Goal: Task Accomplishment & Management: Complete application form

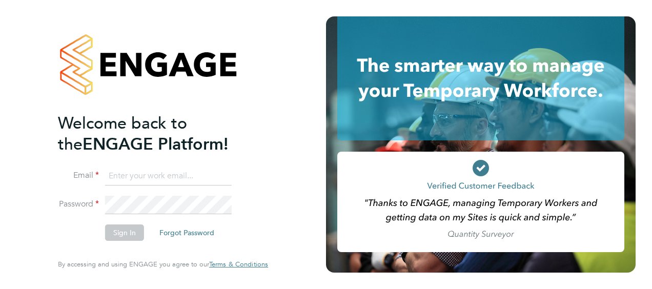
click at [153, 178] on input at bounding box center [168, 176] width 127 height 18
type input "billy.smith@hays.com"
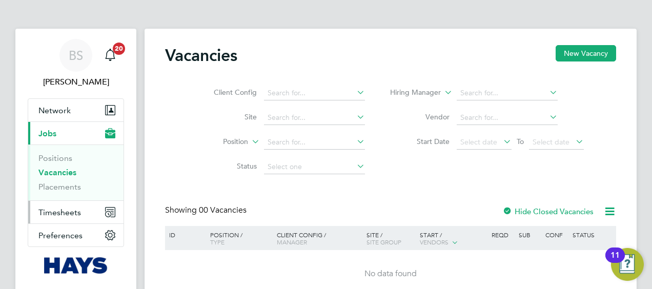
click at [54, 217] on button "Timesheets" at bounding box center [75, 212] width 95 height 23
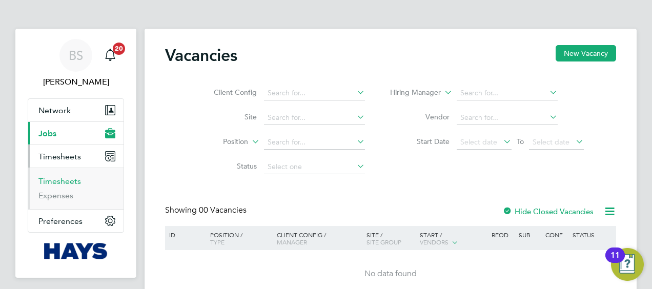
drag, startPoint x: 59, startPoint y: 178, endPoint x: 112, endPoint y: 170, distance: 53.4
click at [59, 178] on link "Timesheets" at bounding box center [59, 181] width 43 height 10
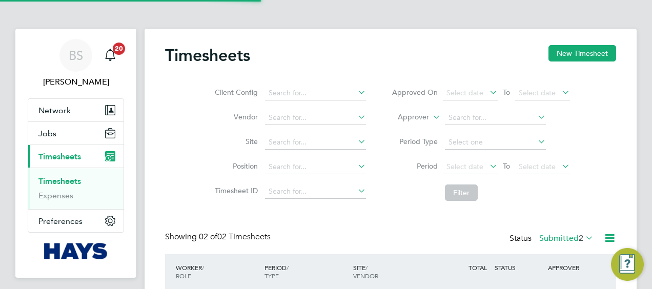
scroll to position [26, 89]
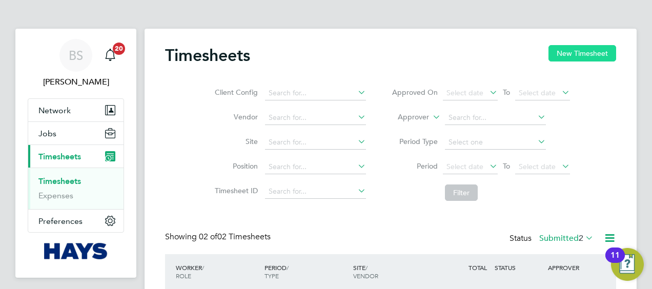
click at [571, 57] on button "New Timesheet" at bounding box center [583, 53] width 68 height 16
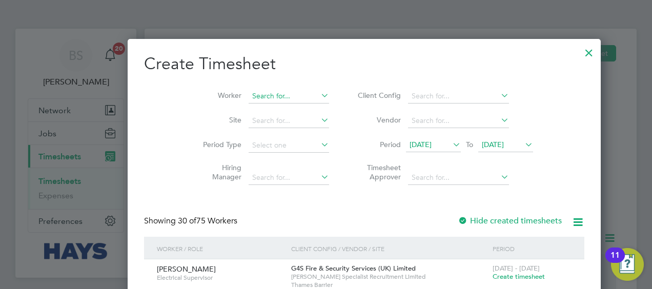
scroll to position [1909, 397]
click at [402, 136] on li "Period [DATE] To [DATE]" at bounding box center [444, 145] width 204 height 25
click at [406, 139] on span "[DATE]" at bounding box center [433, 145] width 55 height 14
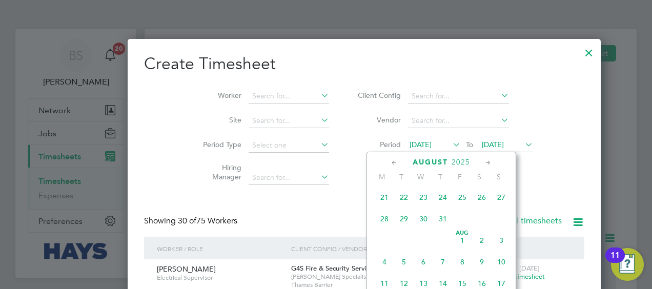
scroll to position [300, 0]
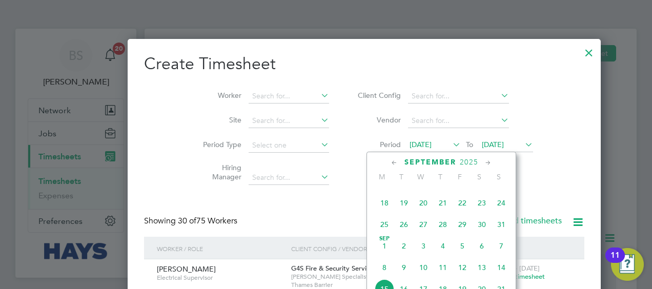
click at [482, 268] on span "13" at bounding box center [481, 267] width 19 height 19
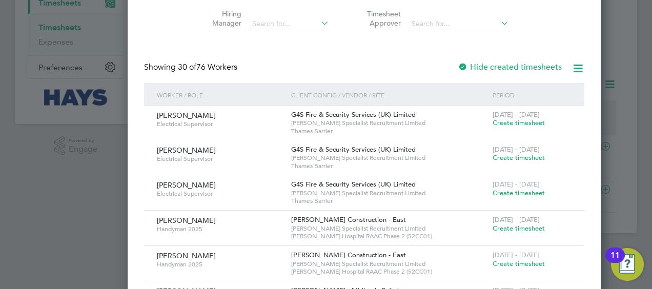
scroll to position [0, 0]
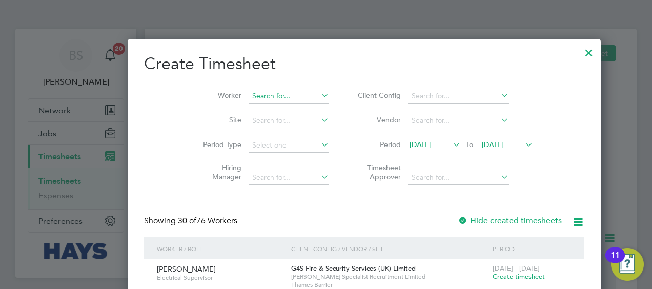
click at [249, 91] on input at bounding box center [289, 96] width 80 height 14
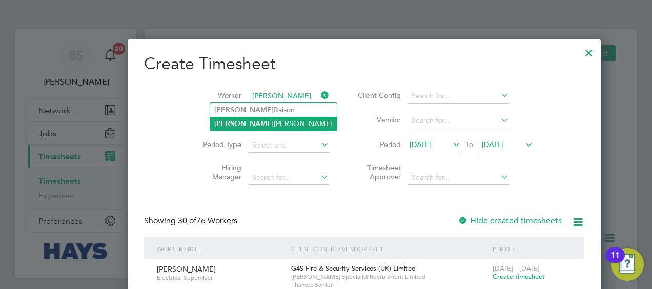
click at [250, 117] on li "[DATE][PERSON_NAME]" at bounding box center [273, 124] width 127 height 14
type input "[DATE][PERSON_NAME]"
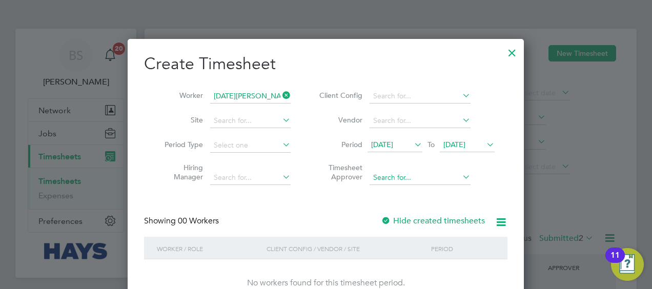
scroll to position [22, 0]
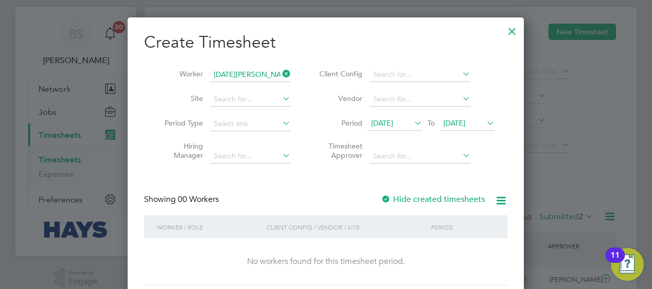
click at [416, 203] on label "Hide created timesheets" at bounding box center [433, 199] width 104 height 10
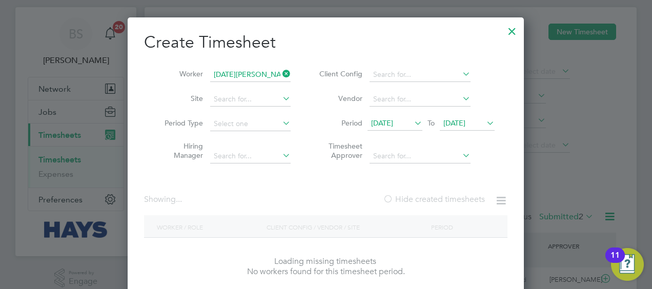
scroll to position [289, 397]
click at [416, 203] on label "Hide created timesheets" at bounding box center [434, 199] width 102 height 10
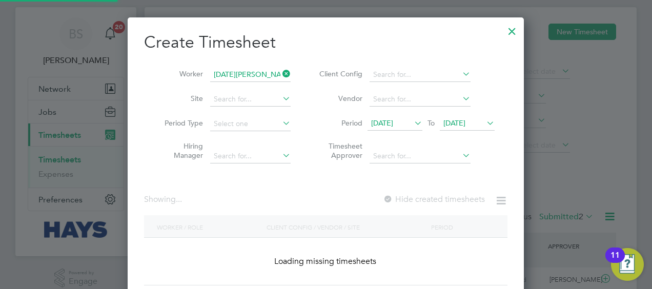
scroll to position [0, 0]
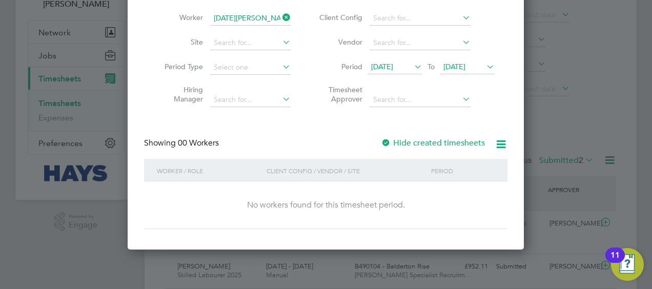
click at [417, 140] on label "Hide created timesheets" at bounding box center [433, 143] width 104 height 10
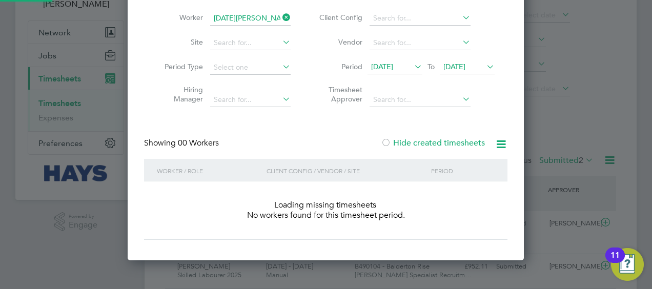
click at [417, 140] on label "Hide created timesheets" at bounding box center [433, 143] width 104 height 10
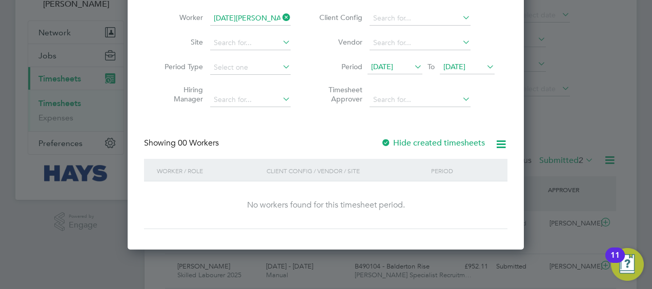
click at [417, 140] on label "Hide created timesheets" at bounding box center [433, 143] width 104 height 10
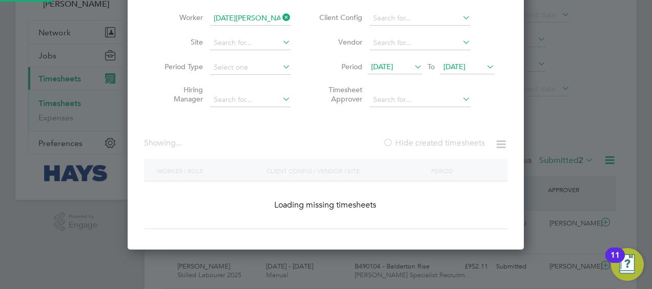
click at [420, 138] on label "Hide created timesheets" at bounding box center [434, 143] width 102 height 10
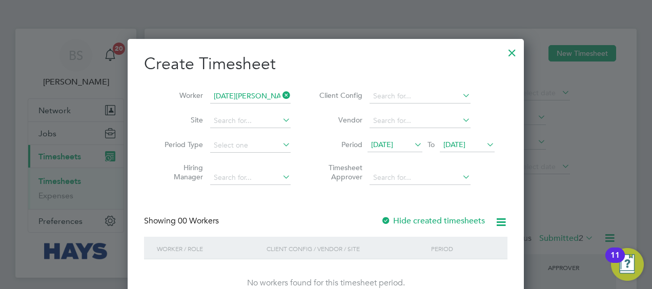
click at [393, 140] on span "[DATE]" at bounding box center [382, 144] width 22 height 9
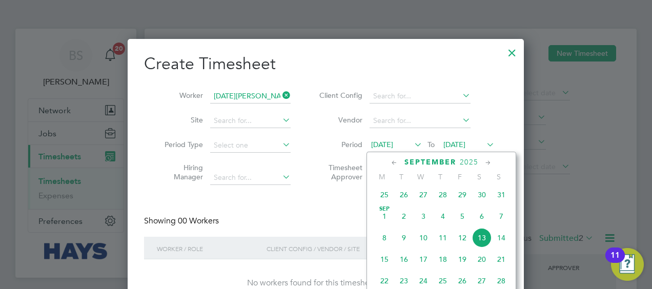
click at [449, 241] on span "11" at bounding box center [442, 237] width 19 height 19
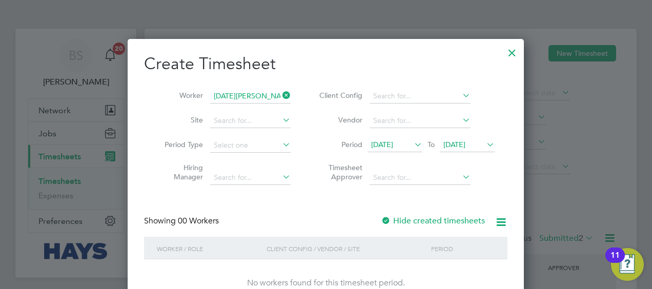
click at [433, 216] on div "Hide created timesheets" at bounding box center [434, 221] width 106 height 11
click at [434, 216] on label "Hide created timesheets" at bounding box center [433, 221] width 104 height 10
click at [458, 146] on span "[DATE]" at bounding box center [454, 144] width 22 height 9
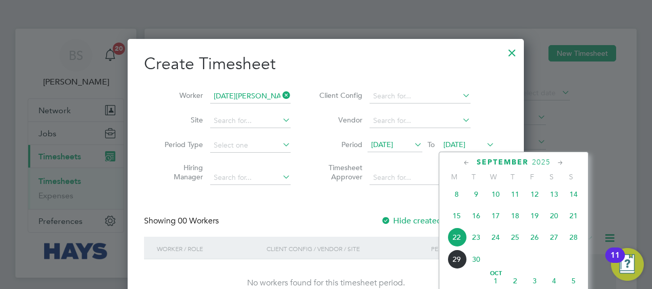
click at [473, 245] on span "23" at bounding box center [476, 237] width 19 height 19
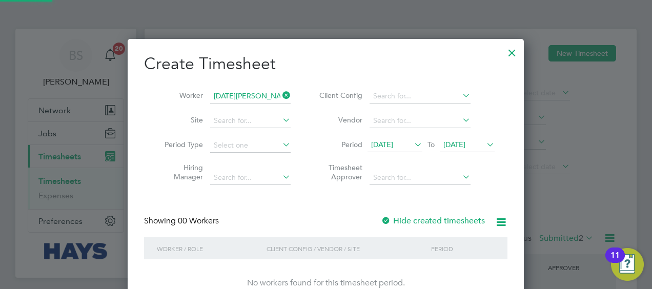
click at [411, 216] on label "Hide created timesheets" at bounding box center [433, 221] width 104 height 10
click at [413, 218] on label "Hide created timesheets" at bounding box center [433, 221] width 104 height 10
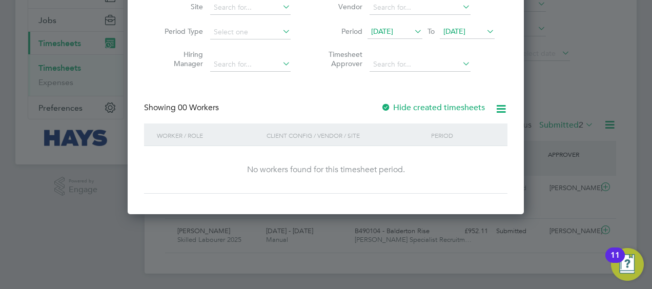
click at [413, 112] on label "Hide created timesheets" at bounding box center [433, 108] width 104 height 10
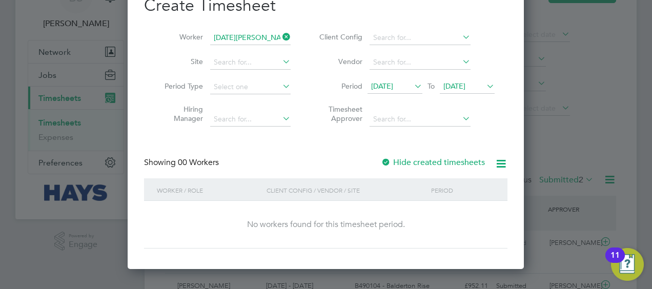
scroll to position [27, 0]
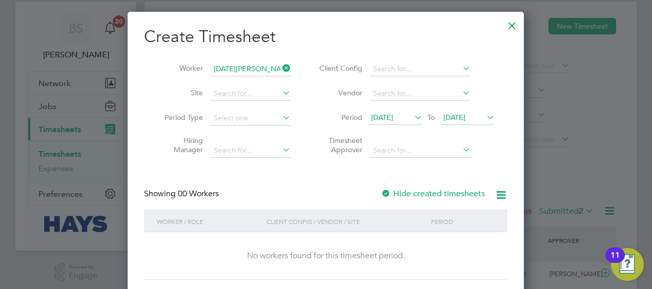
click at [393, 113] on span "[DATE]" at bounding box center [382, 117] width 22 height 9
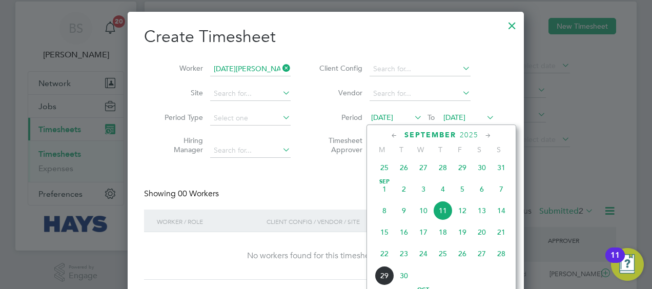
click at [418, 191] on span "3" at bounding box center [423, 188] width 19 height 19
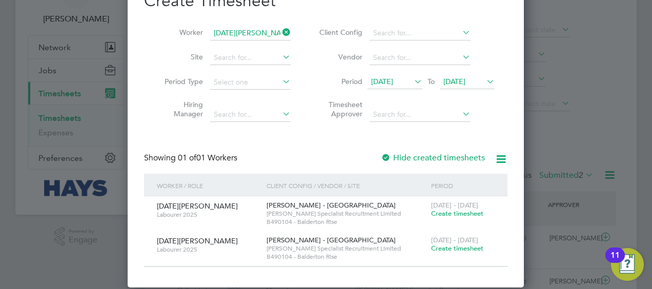
scroll to position [90, 0]
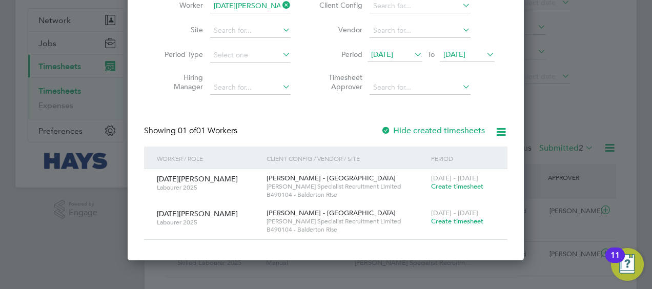
click at [428, 133] on label "Hide created timesheets" at bounding box center [433, 131] width 104 height 10
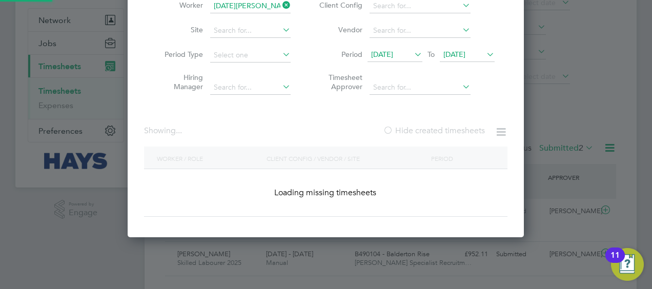
scroll to position [289, 397]
click at [428, 133] on label "Hide created timesheets" at bounding box center [434, 131] width 102 height 10
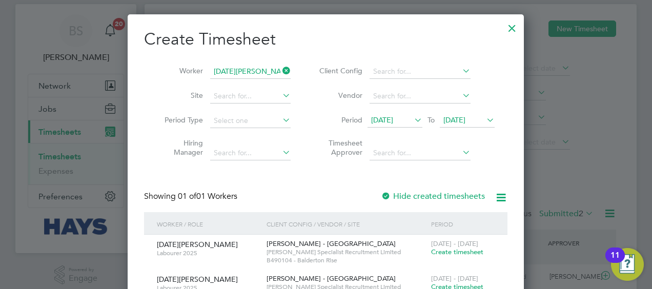
scroll to position [0, 0]
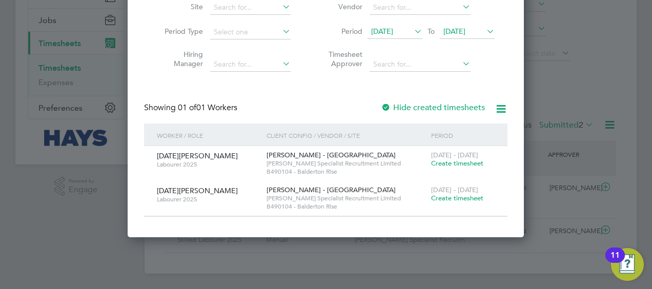
click at [429, 106] on label "Hide created timesheets" at bounding box center [433, 108] width 104 height 10
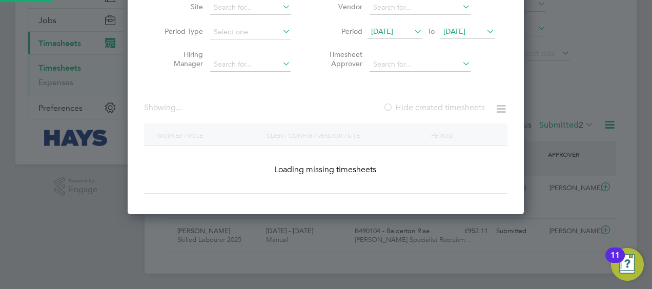
click at [429, 106] on label "Hide created timesheets" at bounding box center [434, 108] width 102 height 10
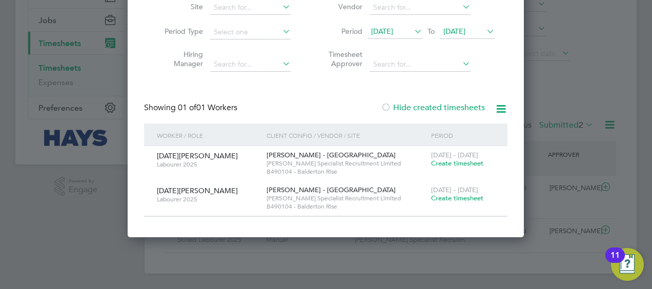
click at [451, 196] on span "Create timesheet" at bounding box center [457, 198] width 52 height 9
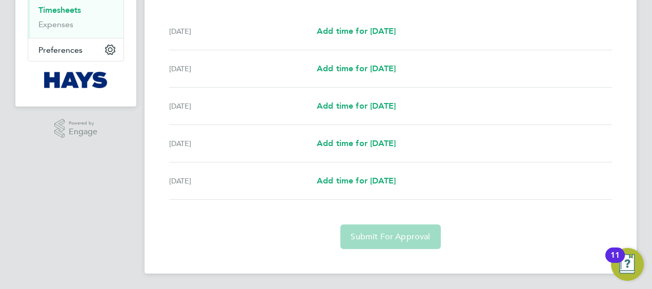
click at [77, 142] on div ".st0{fill:#C0C1C2;} Powered by Engage" at bounding box center [75, 129] width 121 height 44
click at [87, 130] on span "Engage" at bounding box center [83, 132] width 29 height 9
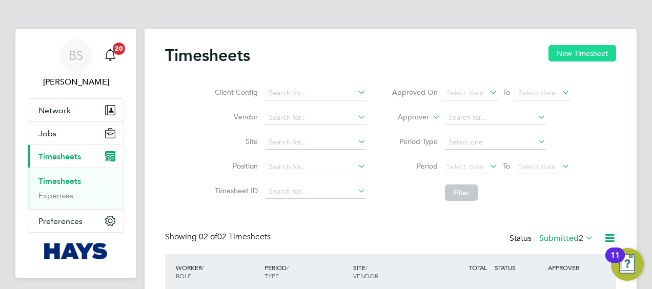
click at [592, 47] on button "New Timesheet" at bounding box center [583, 53] width 68 height 16
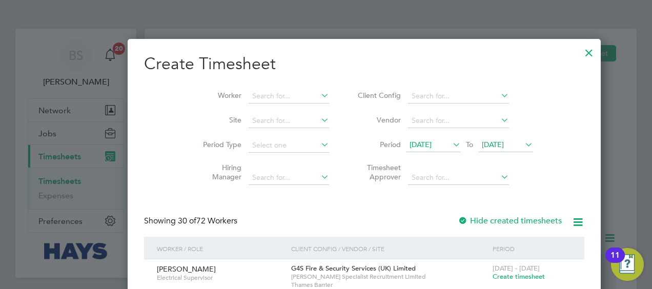
scroll to position [1909, 397]
click at [249, 92] on input at bounding box center [289, 96] width 80 height 14
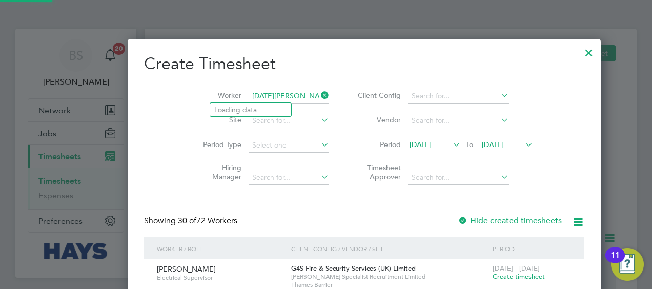
type input "[DATE][PERSON_NAME]"
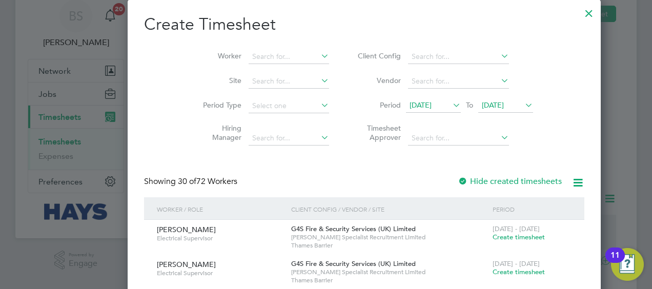
scroll to position [44, 0]
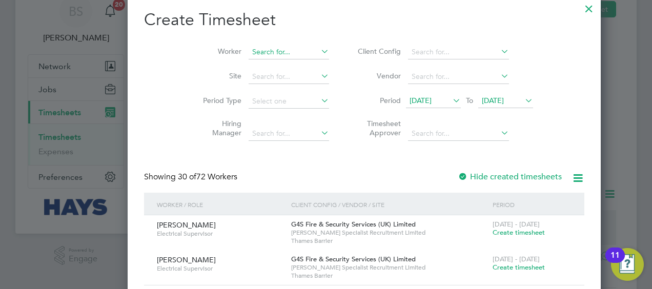
click at [249, 48] on input at bounding box center [289, 52] width 80 height 14
type input "[DATE][PERSON_NAME]"
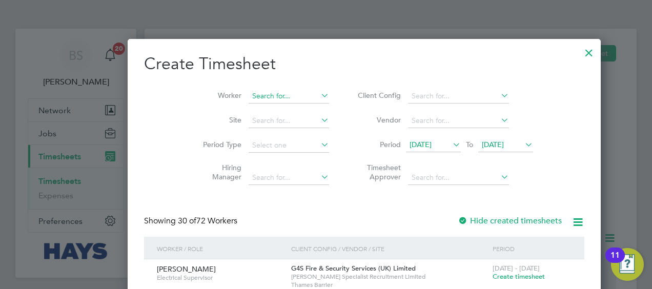
click at [249, 94] on input at bounding box center [289, 96] width 80 height 14
type input "[DATE][PERSON_NAME]"
click at [243, 88] on li "Worker" at bounding box center [262, 96] width 159 height 25
click at [249, 90] on input at bounding box center [289, 96] width 80 height 14
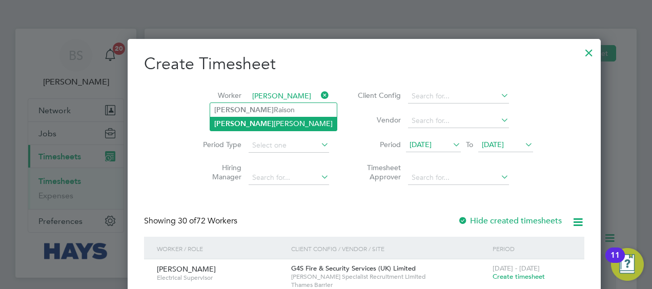
click at [214, 125] on b "[PERSON_NAME]" at bounding box center [243, 123] width 59 height 9
type input "[DATE][PERSON_NAME]"
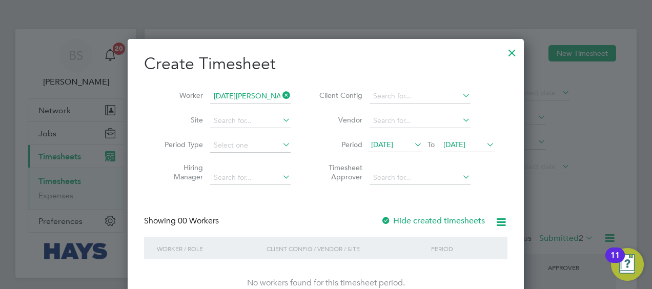
click at [433, 218] on label "Hide created timesheets" at bounding box center [433, 221] width 104 height 10
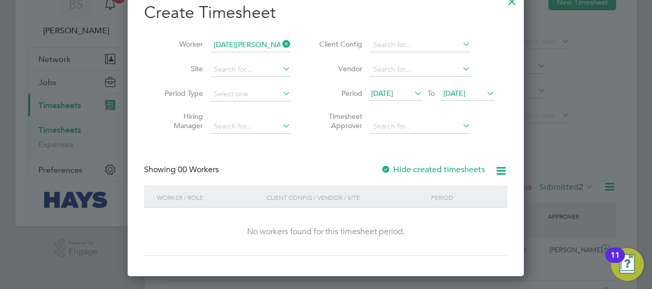
click at [390, 170] on div at bounding box center [386, 170] width 10 height 10
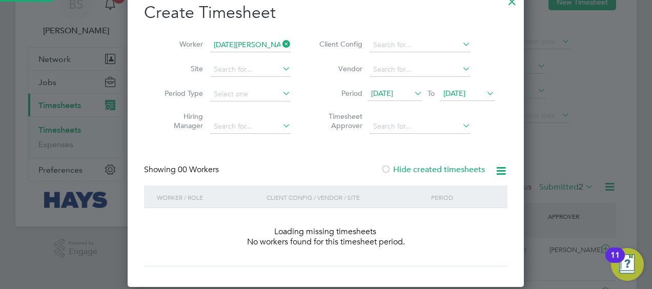
click at [390, 170] on div at bounding box center [386, 170] width 10 height 10
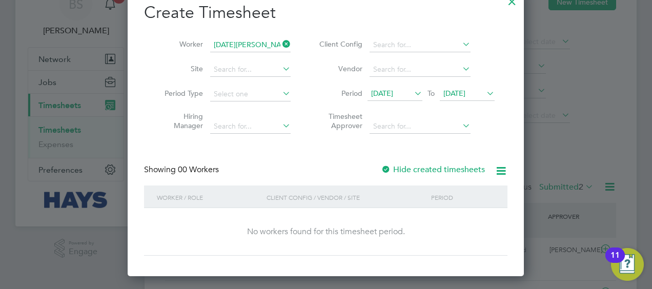
click at [390, 169] on div at bounding box center [386, 170] width 10 height 10
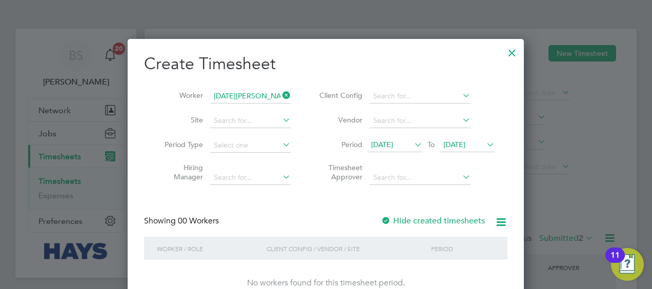
click at [393, 142] on span "[DATE]" at bounding box center [382, 144] width 22 height 9
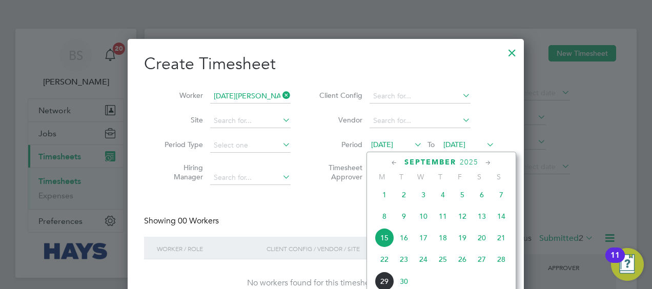
click at [387, 246] on span "15" at bounding box center [384, 237] width 19 height 19
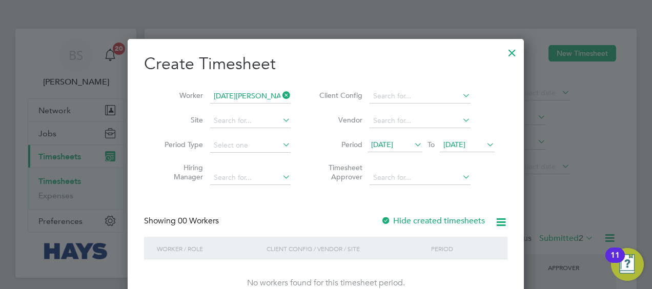
click at [395, 218] on label "Hide created timesheets" at bounding box center [433, 221] width 104 height 10
click at [298, 191] on div "Create Timesheet Worker [DATE][PERSON_NAME] Site Period Type Hiring Manager Cli…" at bounding box center [326, 180] width 364 height 254
click at [509, 50] on div at bounding box center [512, 50] width 18 height 18
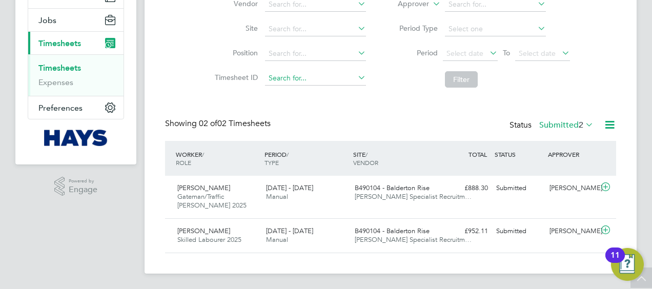
drag, startPoint x: 509, startPoint y: 51, endPoint x: 305, endPoint y: 73, distance: 205.2
click at [302, 51] on ul "Client Config Vendor Site Position Timesheet ID" at bounding box center [289, 29] width 180 height 123
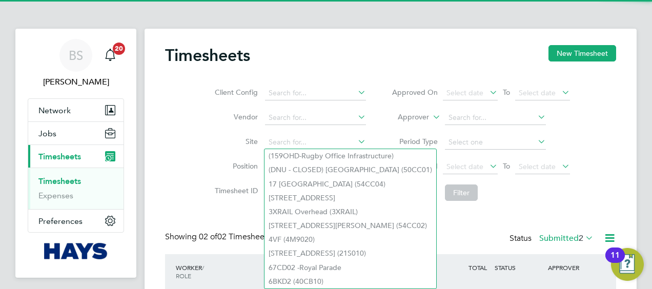
click at [331, 66] on div "Timesheets New Timesheet" at bounding box center [390, 60] width 451 height 31
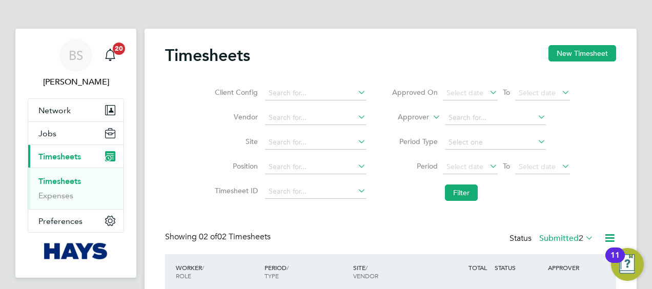
click at [214, 57] on h2 "Timesheets" at bounding box center [207, 55] width 85 height 21
drag, startPoint x: 214, startPoint y: 57, endPoint x: 245, endPoint y: 48, distance: 32.6
click at [302, 52] on div "Timesheets New Timesheet" at bounding box center [390, 60] width 451 height 31
click at [300, 52] on div "Timesheets New Timesheet" at bounding box center [390, 60] width 451 height 31
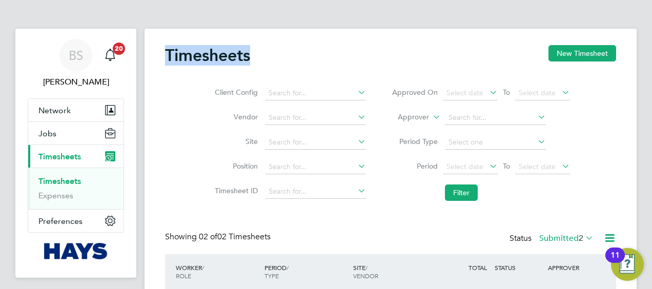
click at [200, 75] on div "Timesheets New Timesheet" at bounding box center [390, 60] width 451 height 31
click at [207, 57] on h2 "Timesheets" at bounding box center [207, 55] width 85 height 21
drag, startPoint x: 207, startPoint y: 57, endPoint x: 196, endPoint y: 58, distance: 10.9
click at [201, 77] on div "Client Config Vendor Site Position Timesheet ID Approved On Select date To Sele…" at bounding box center [390, 141] width 451 height 130
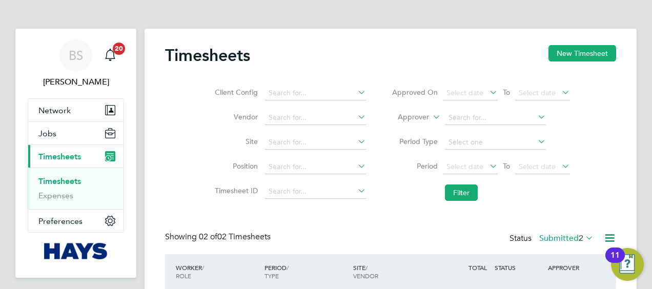
click at [206, 56] on h2 "Timesheets" at bounding box center [207, 55] width 85 height 21
drag, startPoint x: 206, startPoint y: 56, endPoint x: 280, endPoint y: 53, distance: 74.4
click at [314, 53] on div "Timesheets New Timesheet" at bounding box center [390, 60] width 451 height 31
click at [196, 70] on div "Timesheets New Timesheet" at bounding box center [390, 60] width 451 height 31
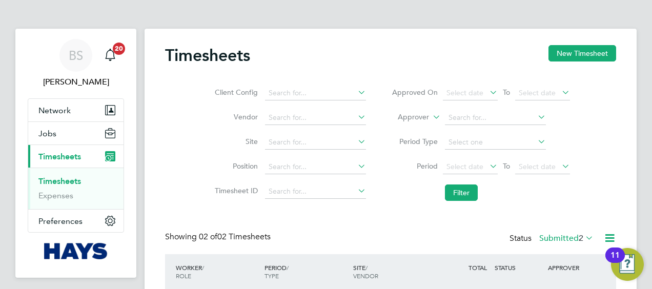
click at [202, 77] on div "Client Config Vendor Site Position Timesheet ID Approved On Select date To Sele…" at bounding box center [390, 141] width 451 height 130
drag, startPoint x: 206, startPoint y: 57, endPoint x: 275, endPoint y: 57, distance: 69.2
click at [275, 57] on div "Timesheets New Timesheet" at bounding box center [390, 60] width 451 height 31
drag, startPoint x: 275, startPoint y: 57, endPoint x: 233, endPoint y: 56, distance: 42.6
click at [280, 56] on div "Timesheets New Timesheet" at bounding box center [390, 60] width 451 height 31
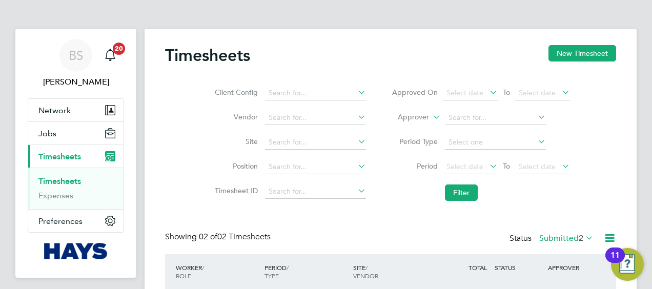
click at [198, 66] on div "Timesheets New Timesheet" at bounding box center [390, 60] width 451 height 31
drag, startPoint x: 206, startPoint y: 56, endPoint x: 174, endPoint y: 49, distance: 33.2
click at [174, 49] on h2 "Timesheets" at bounding box center [207, 55] width 85 height 21
drag, startPoint x: 174, startPoint y: 49, endPoint x: 315, endPoint y: 60, distance: 142.0
click at [331, 60] on div "Timesheets New Timesheet" at bounding box center [390, 60] width 451 height 31
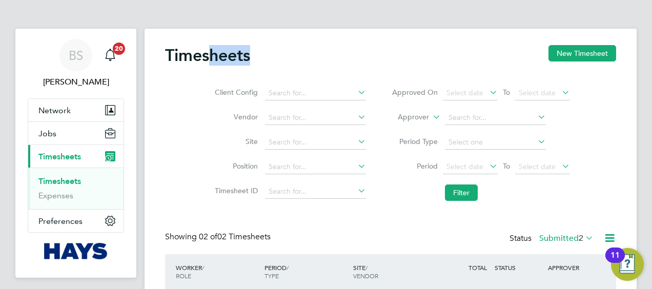
drag, startPoint x: 208, startPoint y: 53, endPoint x: 316, endPoint y: 45, distance: 109.0
click at [316, 45] on div "Timesheets New Timesheet" at bounding box center [390, 60] width 451 height 31
drag, startPoint x: 316, startPoint y: 45, endPoint x: 198, endPoint y: 68, distance: 120.6
click at [159, 99] on div "Timesheets New Timesheet Client Config Vendor Site Position Timesheet ID Approv…" at bounding box center [391, 208] width 492 height 358
drag, startPoint x: 149, startPoint y: 53, endPoint x: 133, endPoint y: 52, distance: 15.4
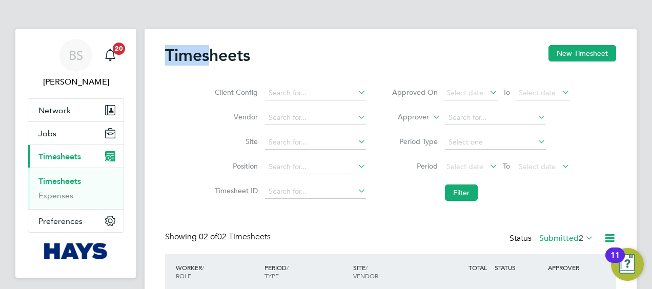
click at [134, 52] on div "BS [PERSON_NAME] Notifications 20 Applications: Network Businesses Sites Worker…" at bounding box center [326, 202] width 652 height 404
drag, startPoint x: 133, startPoint y: 52, endPoint x: 201, endPoint y: 73, distance: 70.9
click at [200, 94] on li "Client Config" at bounding box center [289, 93] width 180 height 25
drag, startPoint x: 211, startPoint y: 53, endPoint x: 281, endPoint y: 48, distance: 70.4
click at [281, 48] on div "Timesheets New Timesheet" at bounding box center [390, 60] width 451 height 31
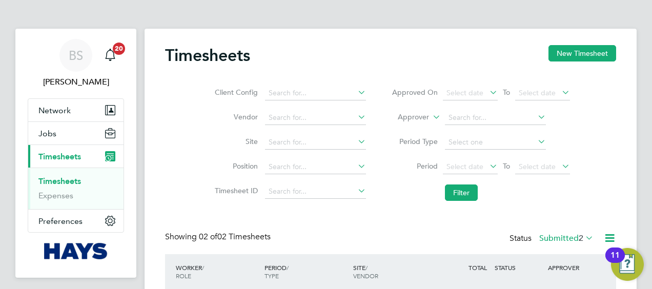
drag, startPoint x: 208, startPoint y: 83, endPoint x: 205, endPoint y: 76, distance: 7.3
click at [206, 81] on li "Client Config" at bounding box center [289, 93] width 180 height 25
drag, startPoint x: 208, startPoint y: 59, endPoint x: 159, endPoint y: 57, distance: 48.8
click at [159, 57] on div "Timesheets New Timesheet Client Config Vendor Site Position Timesheet ID Approv…" at bounding box center [391, 208] width 492 height 358
drag, startPoint x: 159, startPoint y: 57, endPoint x: 201, endPoint y: 105, distance: 63.2
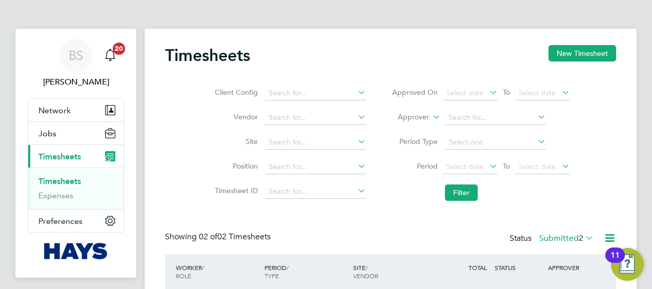
click at [201, 105] on ul "Client Config Vendor Site Position Timesheet ID" at bounding box center [289, 142] width 180 height 123
drag, startPoint x: 201, startPoint y: 105, endPoint x: 190, endPoint y: 82, distance: 25.7
click at [190, 84] on div "Client Config Vendor Site Position Timesheet ID Approved On Select date To Sele…" at bounding box center [390, 141] width 451 height 130
drag, startPoint x: 210, startPoint y: 56, endPoint x: 295, endPoint y: 55, distance: 85.1
click at [295, 55] on div "Timesheets New Timesheet" at bounding box center [390, 60] width 451 height 31
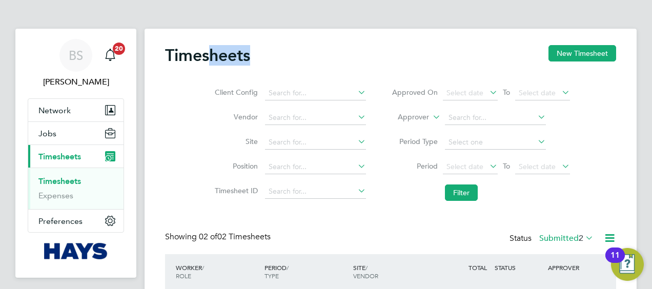
drag, startPoint x: 295, startPoint y: 55, endPoint x: 230, endPoint y: 113, distance: 87.2
click at [230, 113] on label "Vendor" at bounding box center [235, 116] width 46 height 9
click at [211, 76] on div "Client Config Vendor Site Position Timesheet ID Approved On Select date To Sele…" at bounding box center [390, 141] width 451 height 130
drag, startPoint x: 207, startPoint y: 56, endPoint x: 169, endPoint y: 53, distance: 38.0
click at [169, 53] on h2 "Timesheets" at bounding box center [207, 55] width 85 height 21
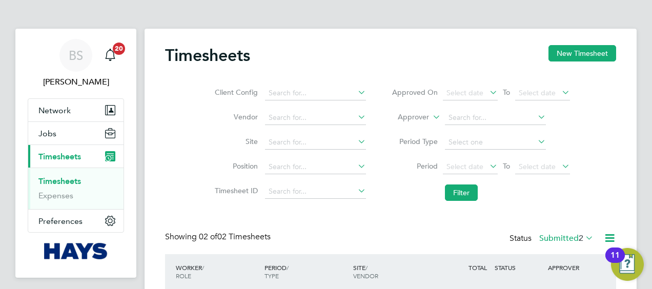
drag, startPoint x: 169, startPoint y: 53, endPoint x: 199, endPoint y: 76, distance: 37.7
click at [200, 110] on li "Vendor" at bounding box center [289, 118] width 180 height 25
drag, startPoint x: 211, startPoint y: 56, endPoint x: 318, endPoint y: 54, distance: 106.7
click at [318, 54] on div "Timesheets New Timesheet" at bounding box center [390, 60] width 451 height 31
drag, startPoint x: 318, startPoint y: 54, endPoint x: 272, endPoint y: 49, distance: 46.4
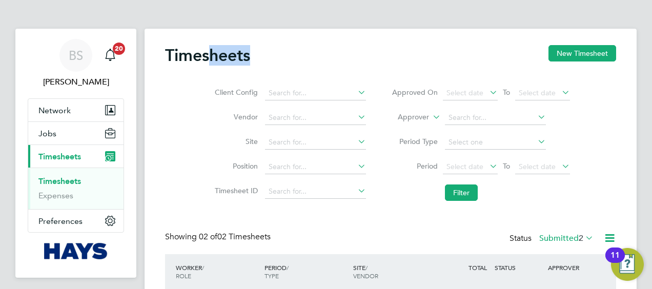
click at [272, 49] on div "Timesheets New Timesheet" at bounding box center [390, 60] width 451 height 31
click at [274, 59] on div "Timesheets New Timesheet" at bounding box center [390, 60] width 451 height 31
drag, startPoint x: 154, startPoint y: 152, endPoint x: 141, endPoint y: 149, distance: 13.7
click at [143, 149] on div "BS [PERSON_NAME] Notifications 20 Applications: Network Businesses Sites Worker…" at bounding box center [326, 202] width 652 height 404
click at [652, 271] on html "BS [PERSON_NAME] Notifications 20 Applications: Network Businesses Sites Worker…" at bounding box center [326, 202] width 652 height 404
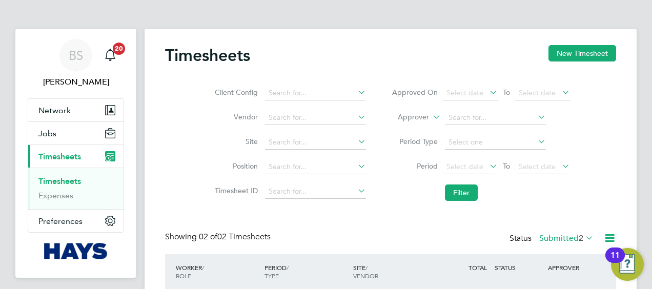
click at [312, 51] on div "Timesheets New Timesheet" at bounding box center [390, 60] width 451 height 31
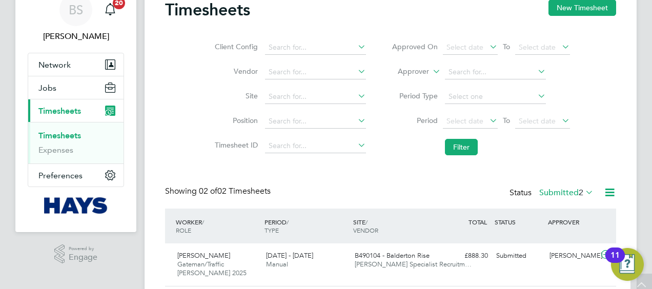
scroll to position [0, 0]
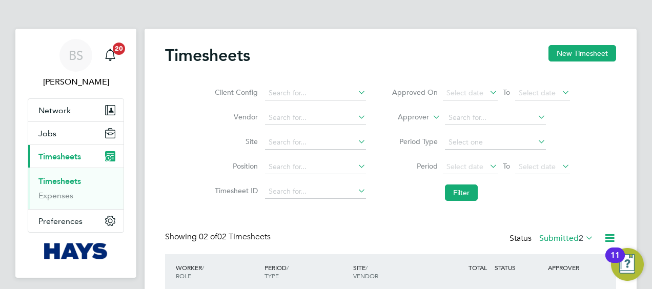
click at [379, 150] on li "Period Type" at bounding box center [481, 142] width 204 height 25
click at [396, 70] on div "Timesheets New Timesheet" at bounding box center [390, 60] width 451 height 31
click at [573, 54] on button "New Timesheet" at bounding box center [583, 53] width 68 height 16
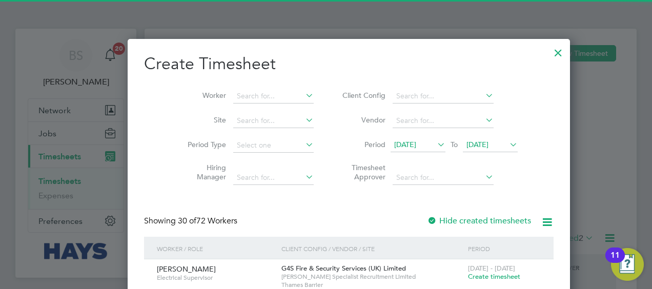
scroll to position [1891, 397]
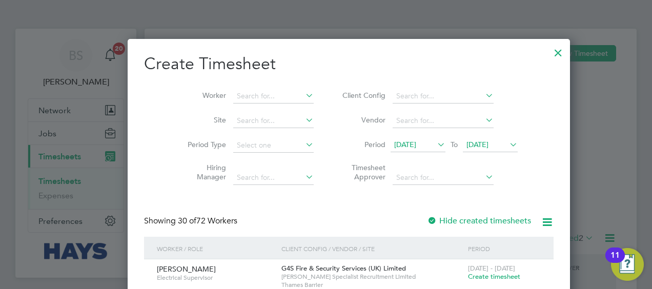
click at [549, 53] on div at bounding box center [558, 50] width 18 height 18
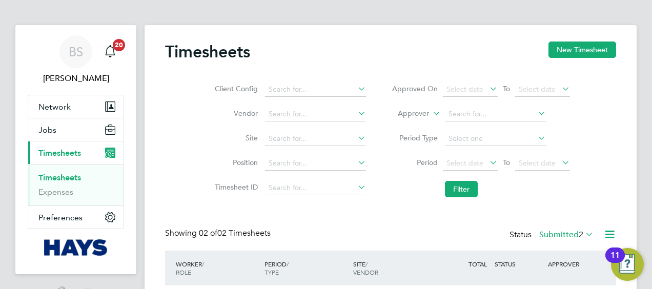
scroll to position [0, 0]
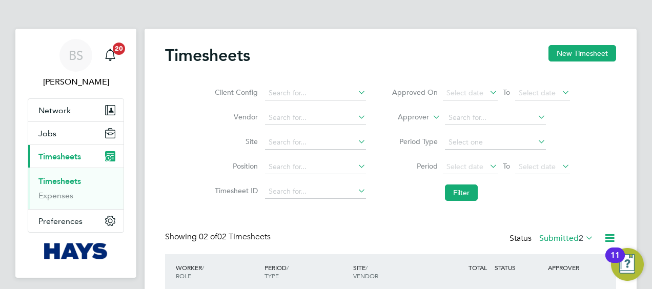
click at [70, 153] on span "Timesheets" at bounding box center [59, 157] width 43 height 10
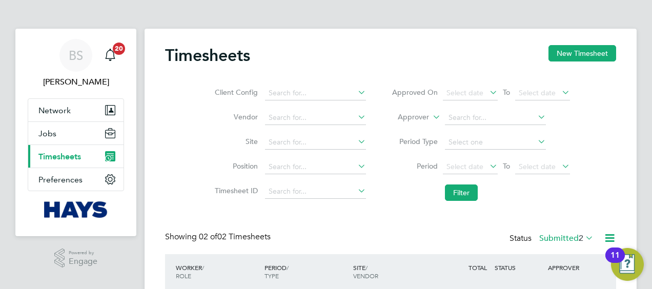
drag, startPoint x: 69, startPoint y: 155, endPoint x: 75, endPoint y: 164, distance: 10.8
click at [69, 155] on span "Timesheets" at bounding box center [59, 157] width 43 height 10
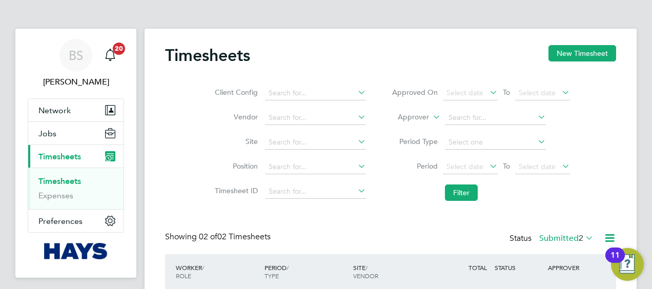
click at [71, 179] on link "Timesheets" at bounding box center [59, 181] width 43 height 10
click at [217, 54] on h2 "Timesheets" at bounding box center [207, 55] width 85 height 21
click at [219, 54] on h2 "Timesheets" at bounding box center [207, 55] width 85 height 21
copy h2 "Timesheets"
click at [285, 63] on div "Timesheets New Timesheet" at bounding box center [390, 60] width 451 height 31
